Goal: Navigation & Orientation: Find specific page/section

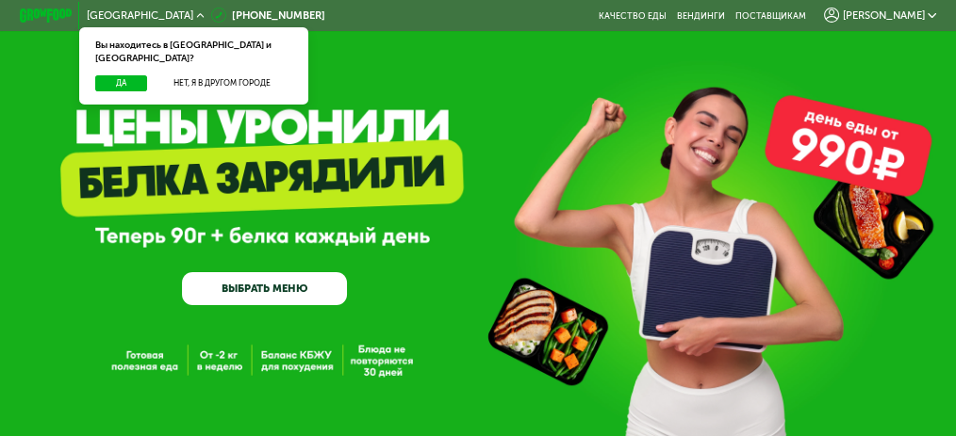
click at [925, 17] on span "[PERSON_NAME]" at bounding box center [884, 15] width 82 height 10
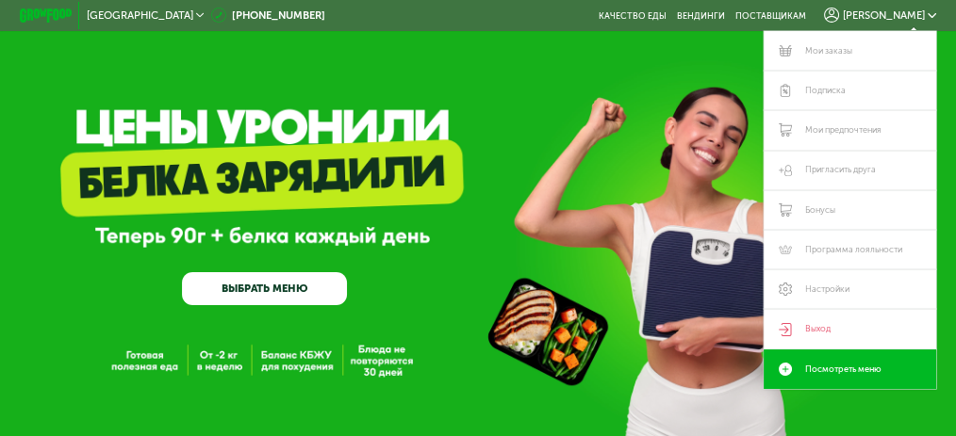
click at [472, 161] on div "GrowFood — доставка правильного питания ВЫБРАТЬ МЕНЮ" at bounding box center [478, 229] width 956 height 153
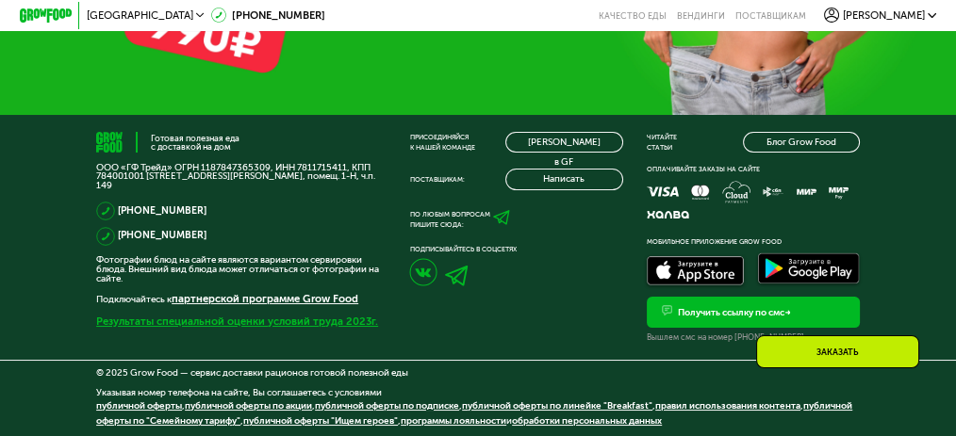
scroll to position [4256, 0]
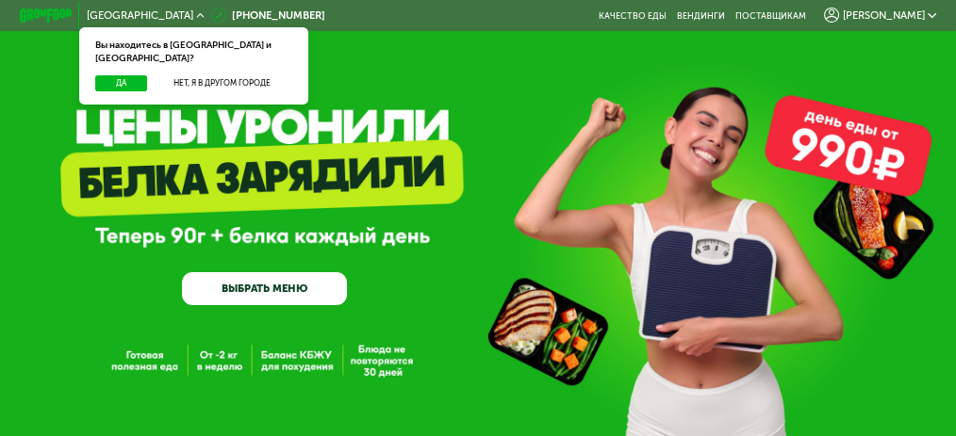
drag, startPoint x: 641, startPoint y: 17, endPoint x: 530, endPoint y: 12, distance: 111.3
click at [530, 12] on div "[GEOGRAPHIC_DATA] Вы находитесь в [GEOGRAPHIC_DATA] и [GEOGRAPHIC_DATA]? Да [PE…" at bounding box center [477, 15] width 929 height 29
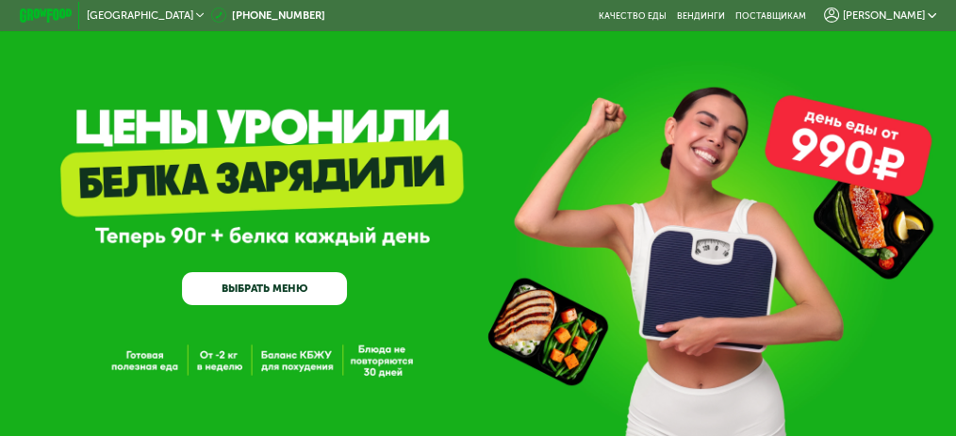
click at [925, 13] on span "[PERSON_NAME]" at bounding box center [884, 15] width 82 height 10
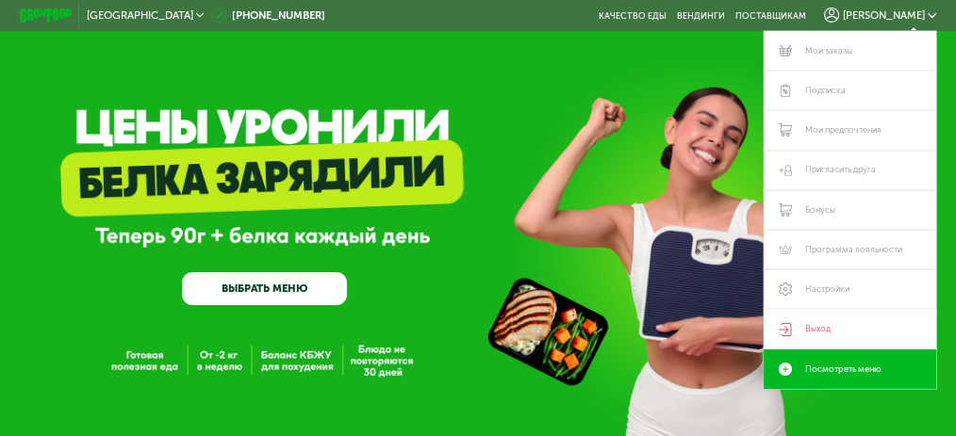
click at [811, 335] on link "Выход" at bounding box center [849, 329] width 172 height 40
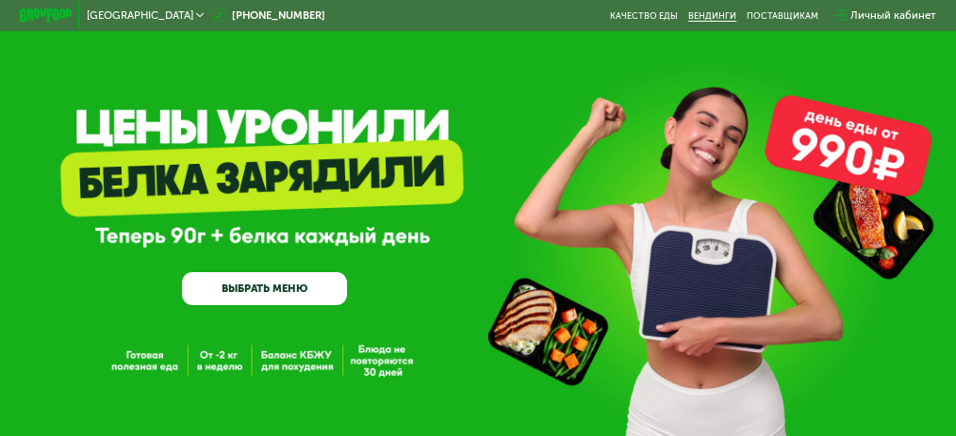
click at [714, 18] on link "Вендинги" at bounding box center [712, 15] width 48 height 10
